Goal: Transaction & Acquisition: Book appointment/travel/reservation

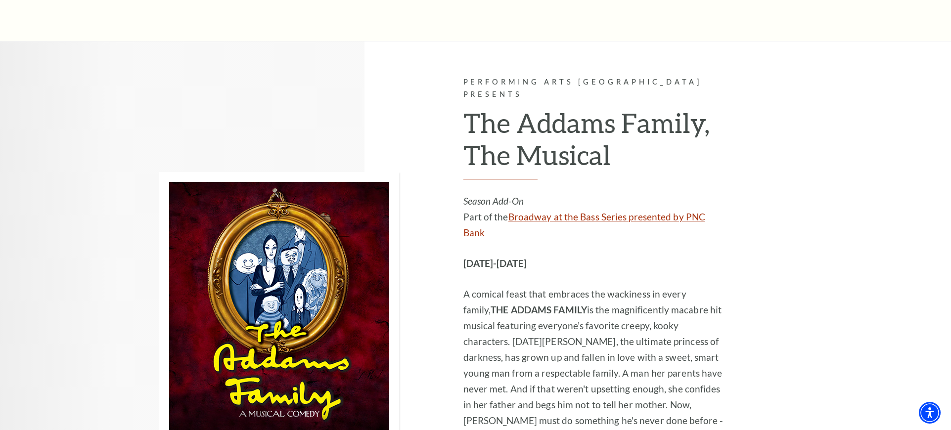
scroll to position [1544, 0]
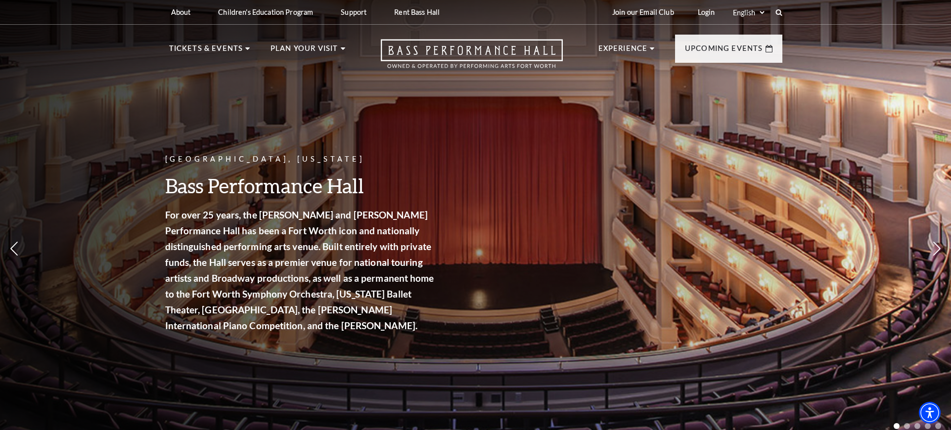
scroll to position [0, 0]
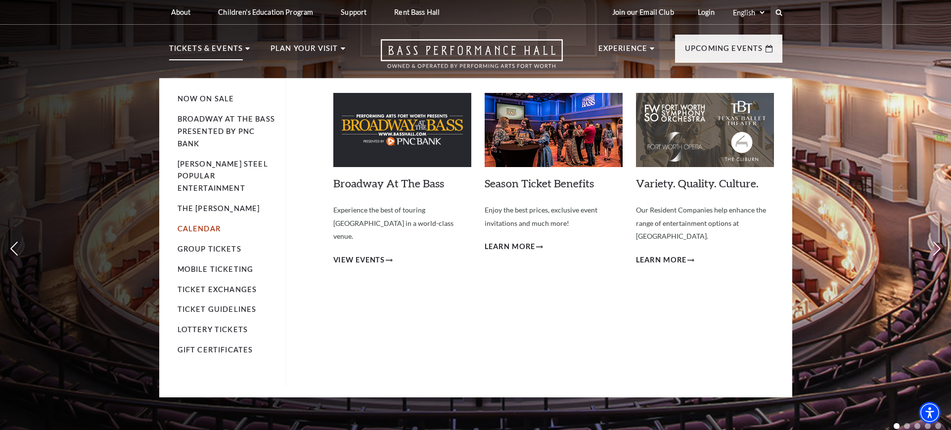
click at [205, 225] on link "Calendar" at bounding box center [199, 229] width 43 height 8
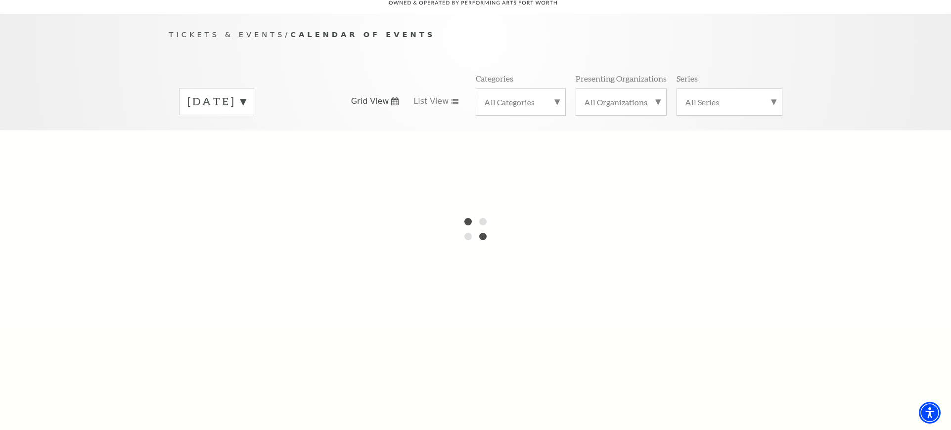
scroll to position [88, 0]
click at [517, 95] on label "All Categories" at bounding box center [520, 100] width 73 height 10
click at [517, 95] on label "All Categories" at bounding box center [520, 101] width 73 height 13
click at [584, 95] on label "All Organizations" at bounding box center [621, 100] width 74 height 10
click at [580, 87] on div "All Organizations Performing Arts Fort Worth Fort Worth Symphony Orchestra Jubi…" at bounding box center [621, 100] width 91 height 27
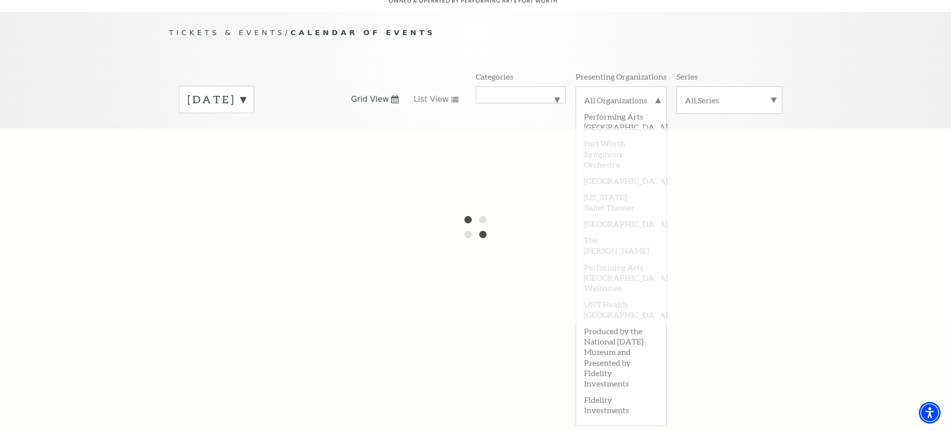
click at [646, 87] on div "All Organizations Performing Arts Fort Worth Fort Worth Symphony Orchestra Jubi…" at bounding box center [621, 100] width 91 height 27
click at [693, 95] on label "All Series" at bounding box center [729, 100] width 89 height 10
click at [673, 27] on p "Tickets & Events / Calendar of Events" at bounding box center [475, 33] width 613 height 12
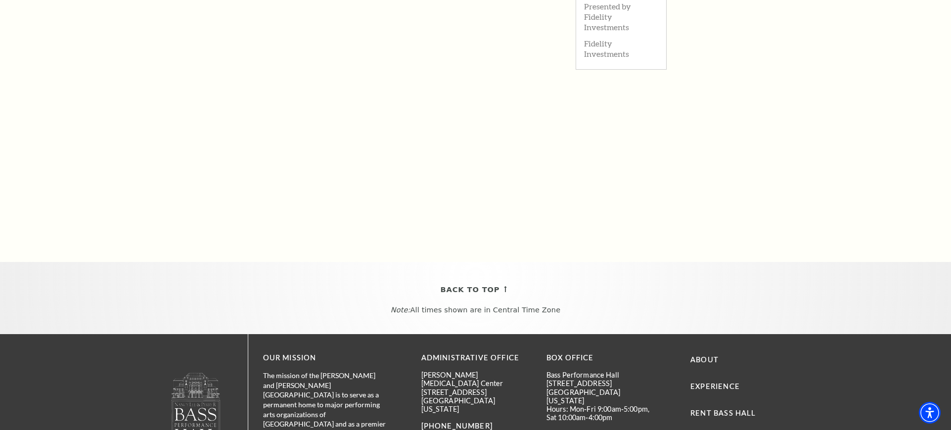
scroll to position [516, 0]
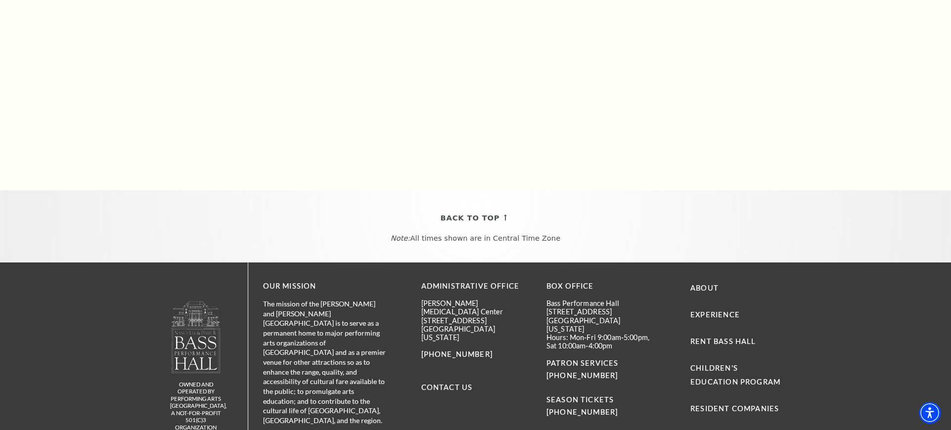
click at [150, 311] on div "owned and operated by Performing Arts Fort Worth, A NOT-FOR-PROFIT 501(C)3 ORGA…" at bounding box center [475, 366] width 951 height 207
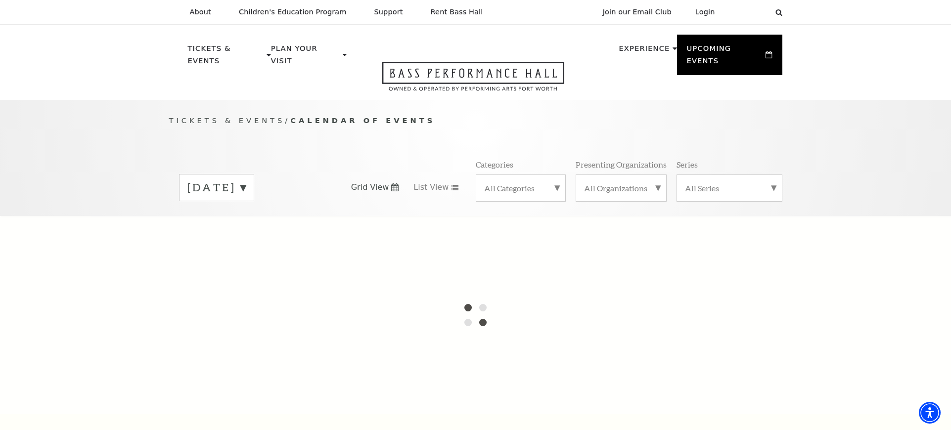
click at [254, 174] on div "September 2025" at bounding box center [216, 187] width 75 height 27
click at [246, 198] on label "October 2025" at bounding box center [216, 208] width 58 height 21
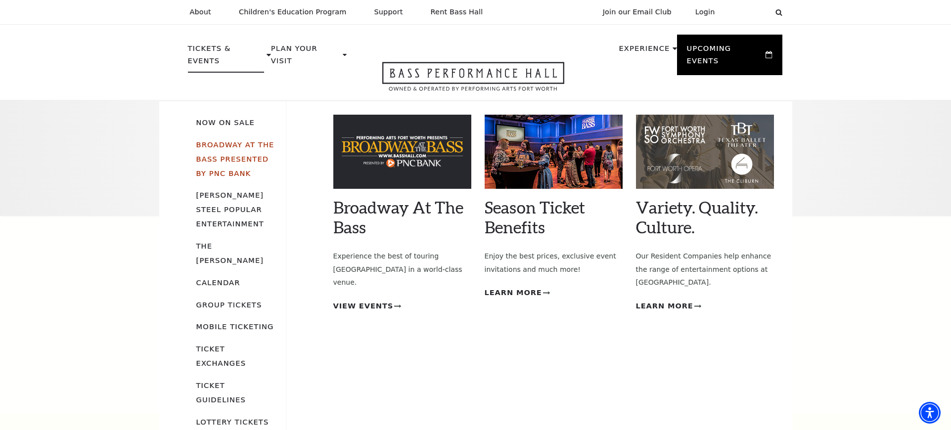
click at [232, 140] on link "Broadway At The Bass presented by PNC Bank" at bounding box center [235, 158] width 78 height 37
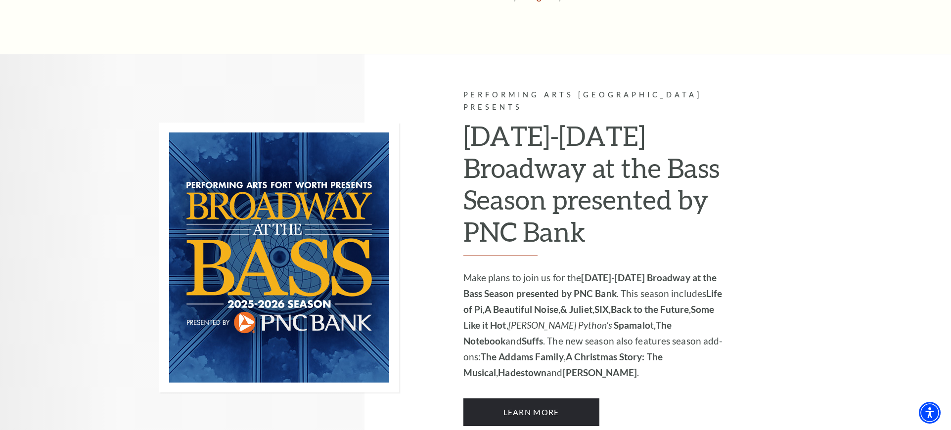
scroll to position [618, 0]
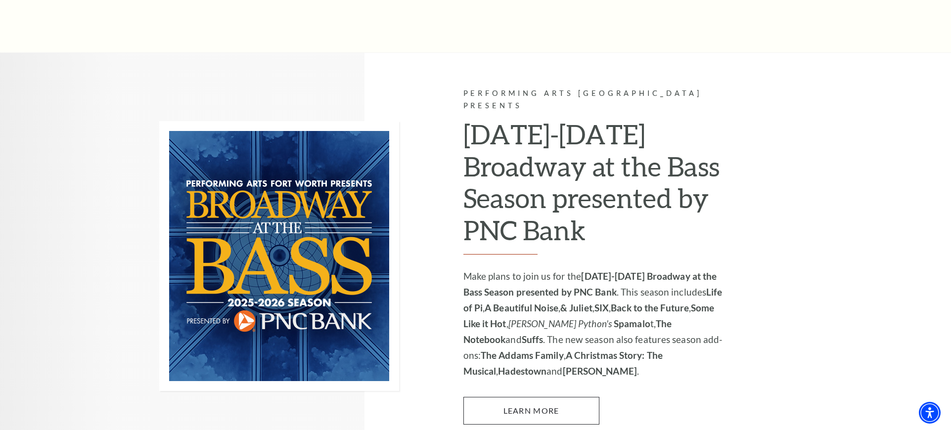
click at [517, 397] on link "Learn More" at bounding box center [531, 411] width 136 height 28
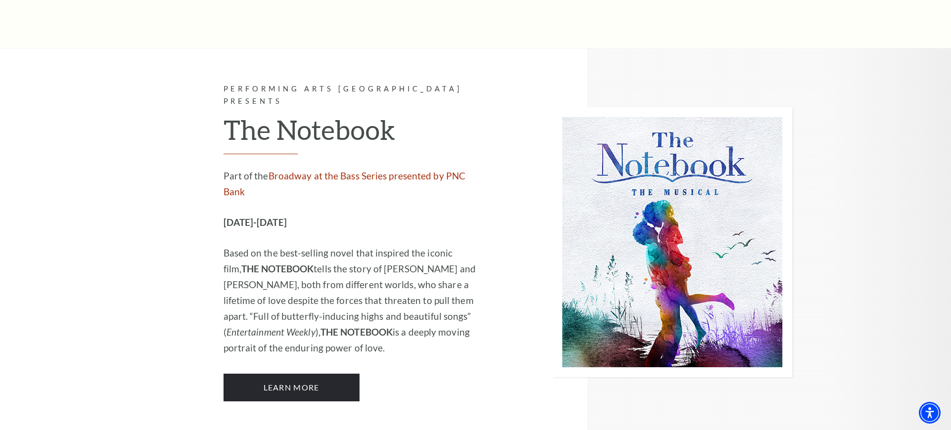
scroll to position [6166, 0]
